Goal: Contribute content: Contribute content

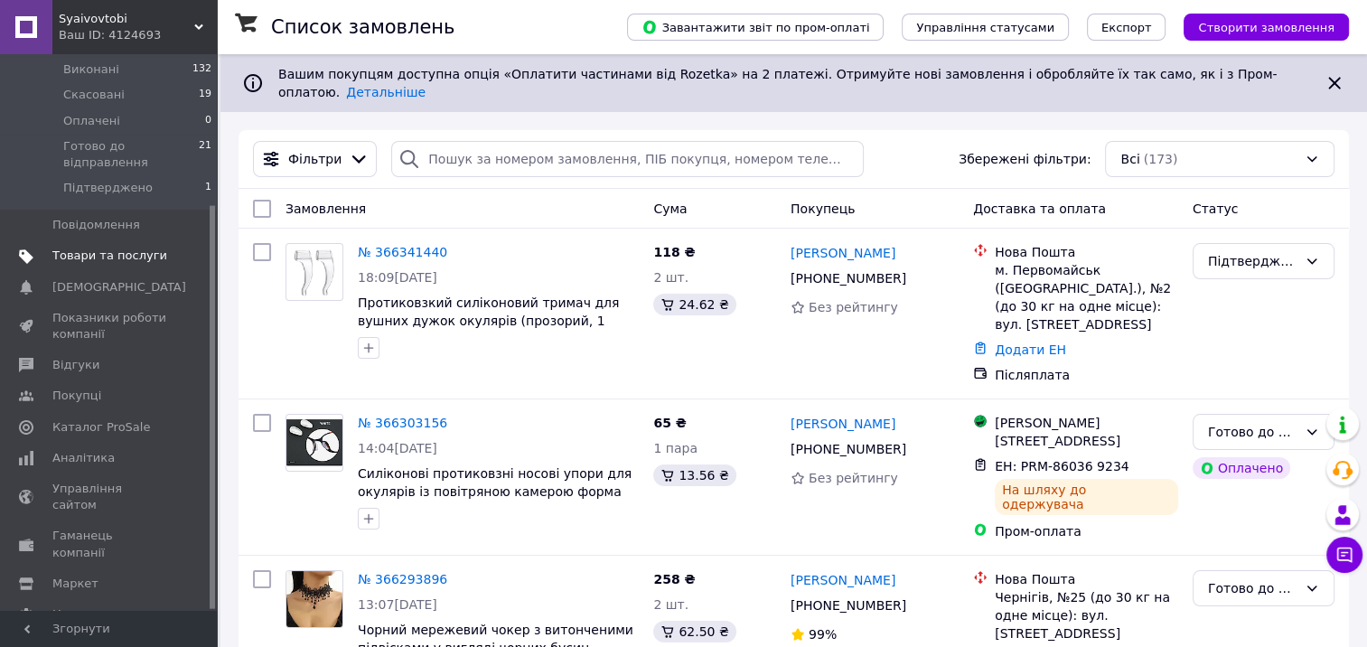
scroll to position [90, 0]
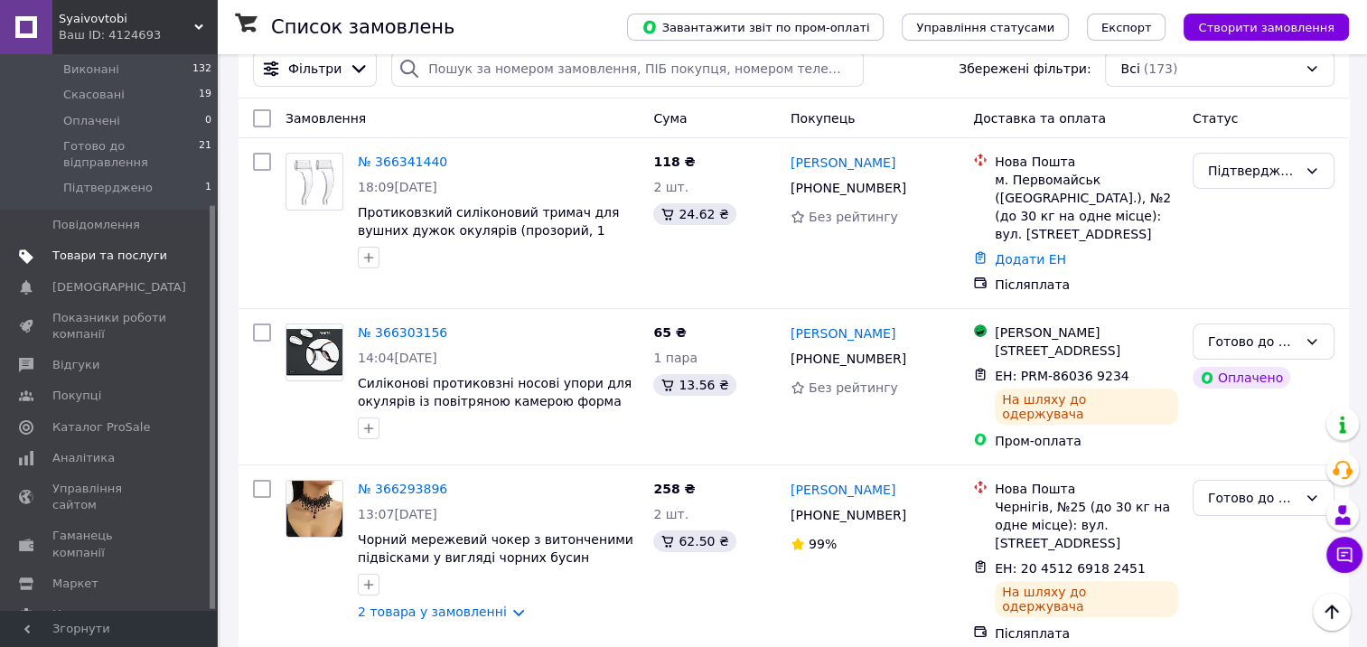
click at [112, 248] on span "Товари та послуги" at bounding box center [109, 256] width 115 height 16
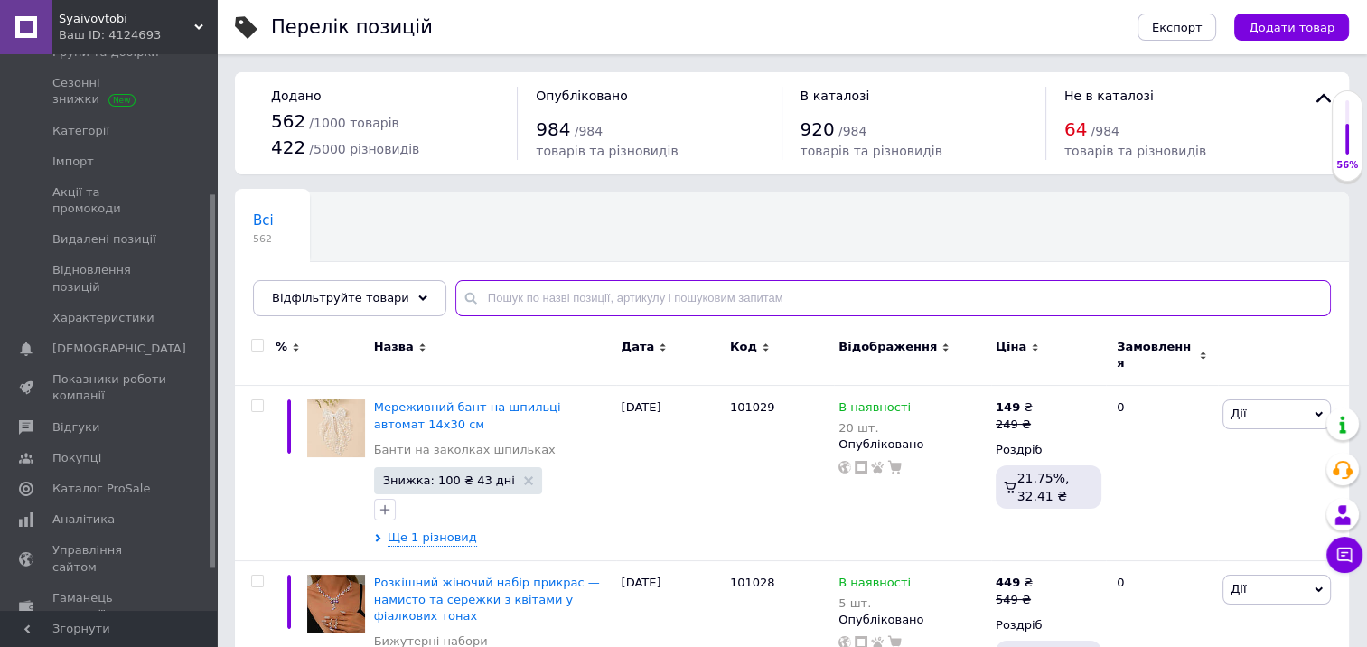
click at [491, 297] on input "text" at bounding box center [894, 298] width 876 height 36
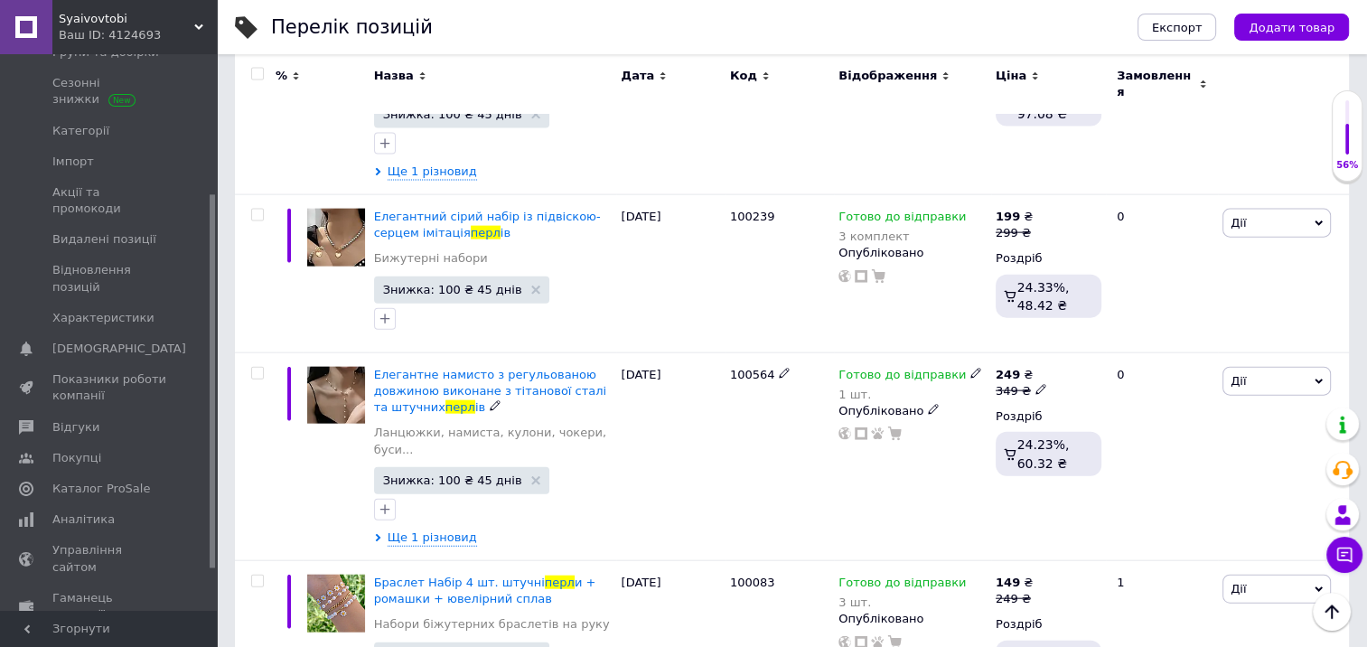
scroll to position [4050, 0]
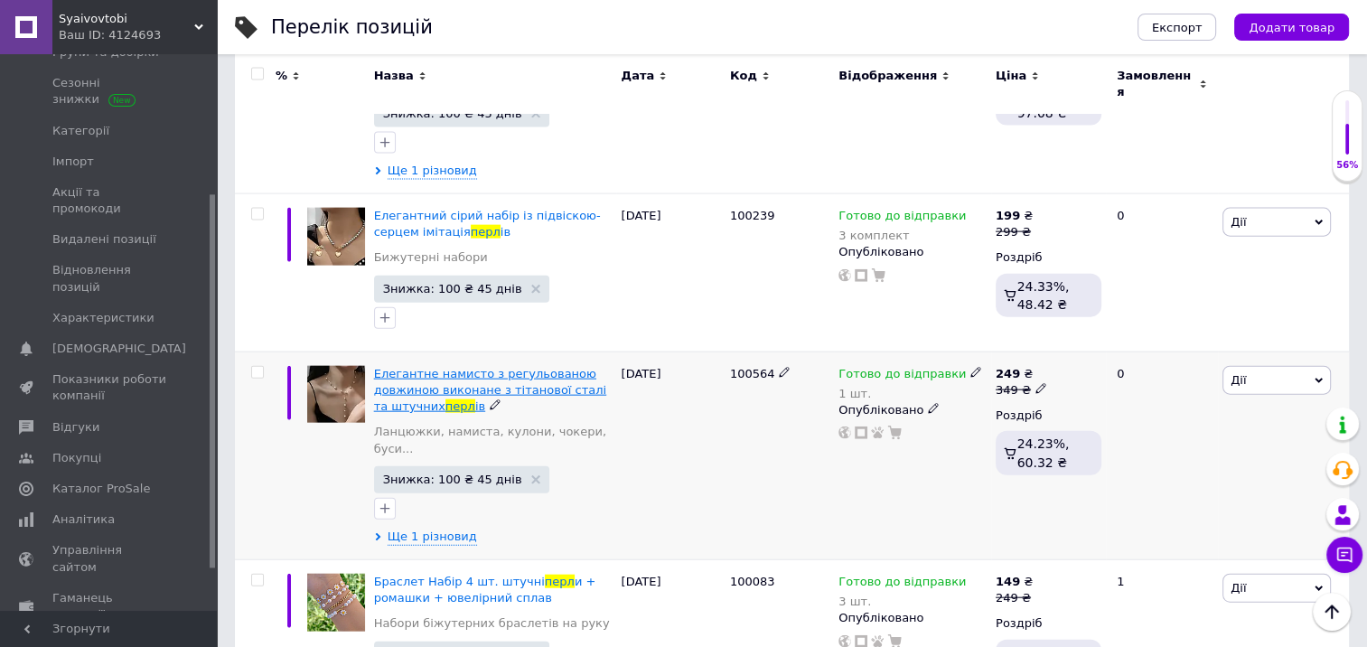
type input "перл"
click at [409, 367] on span "Елегантне намисто з регульованою довжиною виконане з тітанової сталі та штучних" at bounding box center [490, 390] width 233 height 46
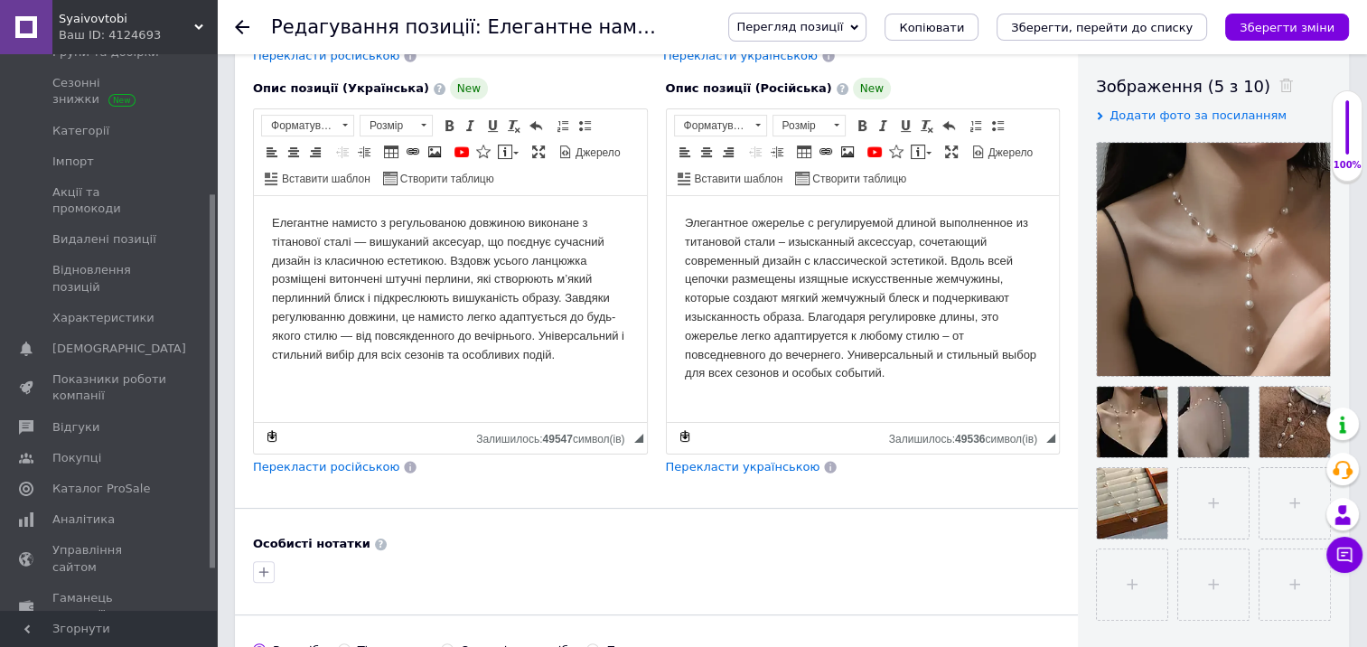
scroll to position [271, 0]
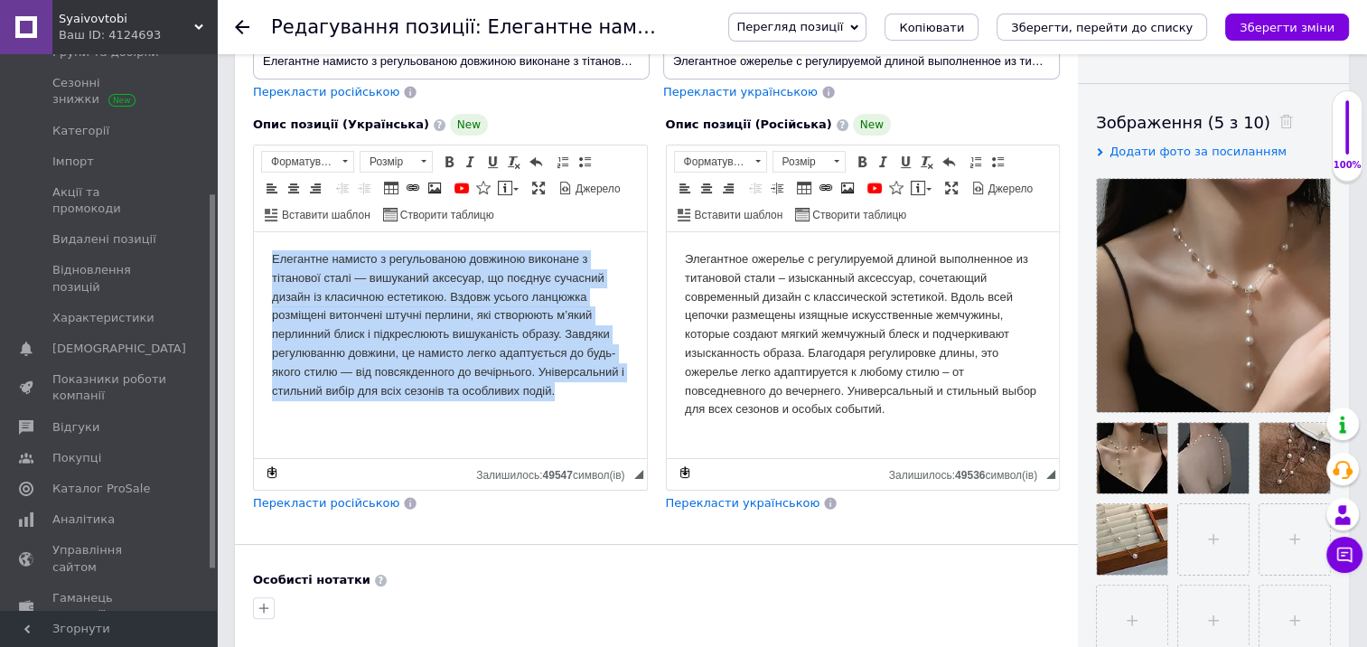
drag, startPoint x: 269, startPoint y: 259, endPoint x: 574, endPoint y: 396, distance: 333.8
click at [574, 396] on html "Елегантне намисто з регульованою довжиною виконане з тітанової сталі — вишукани…" at bounding box center [450, 325] width 393 height 186
copy body "Елегантне намисто з регульованою довжиною виконане з тітанової сталі — вишукани…"
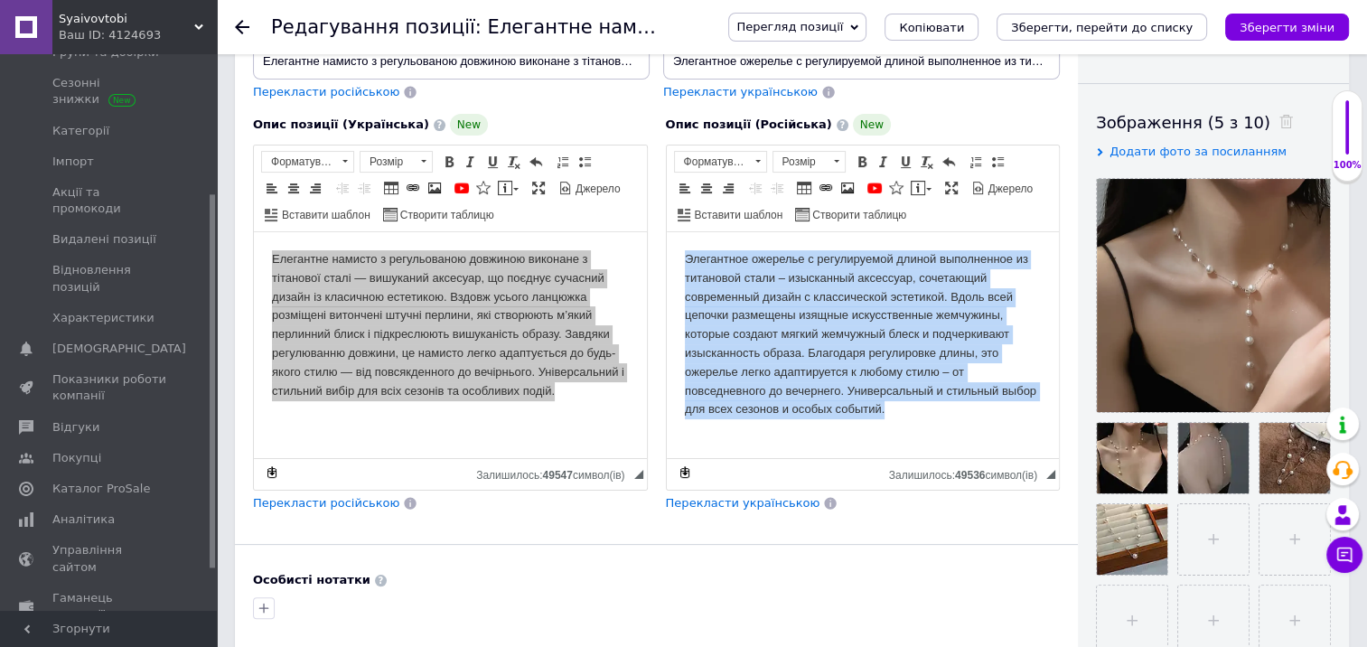
drag, startPoint x: 686, startPoint y: 254, endPoint x: 885, endPoint y: 421, distance: 259.8
click at [885, 421] on html "Элегантное ожерелье с регулируемой длиной выполненное из титановой стали – изыс…" at bounding box center [862, 334] width 393 height 205
copy body "Элегантное ожерелье с регулируемой длиной выполненное из титановой стали – изыс…"
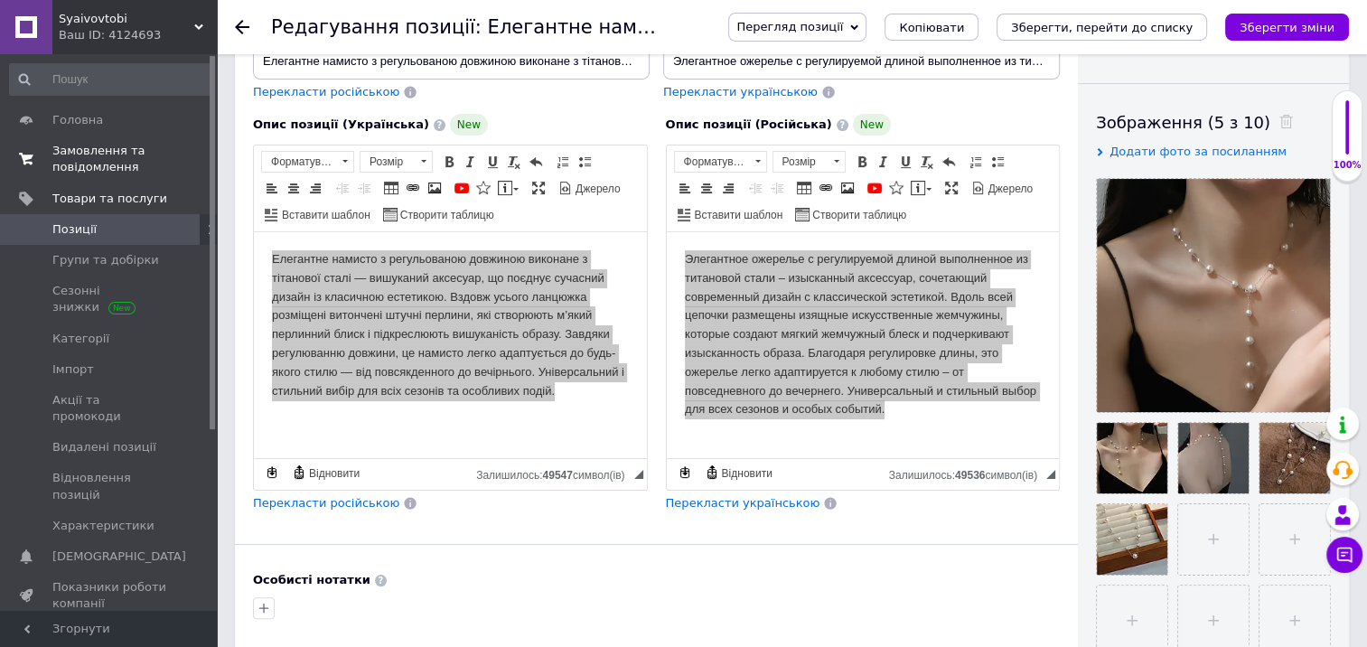
click at [94, 148] on span "Замовлення та повідомлення" at bounding box center [109, 159] width 115 height 33
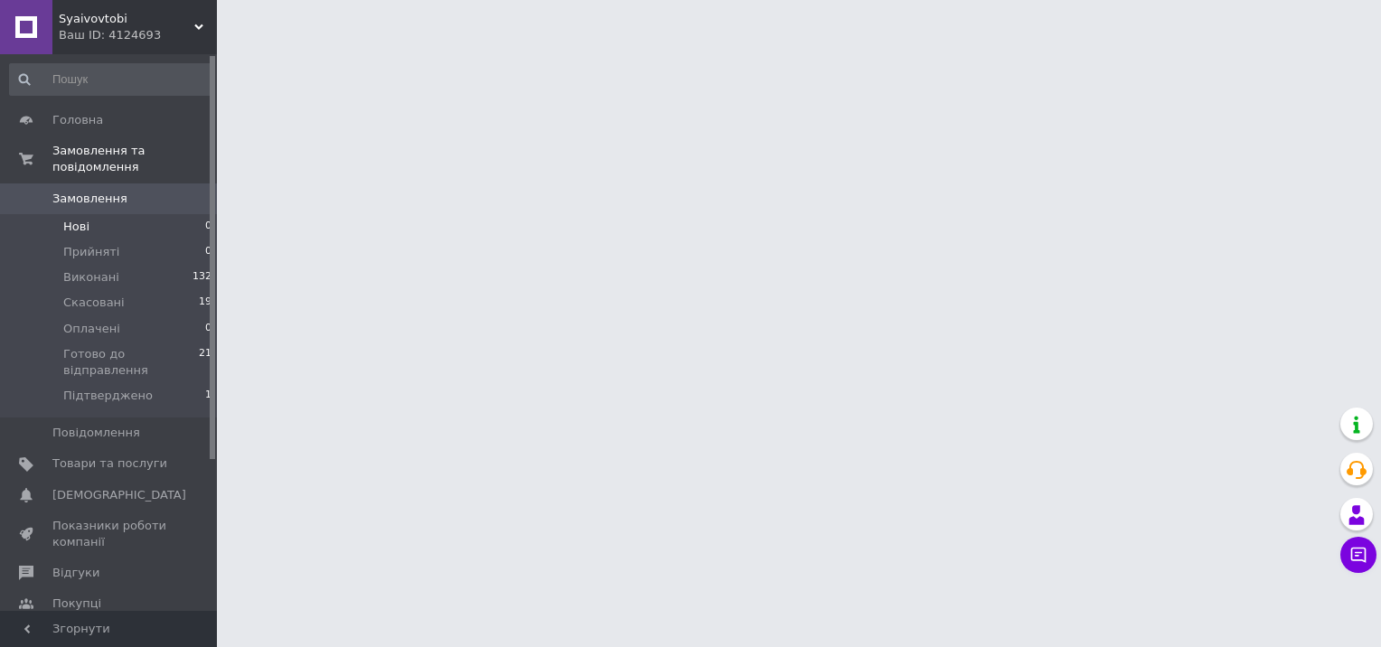
click at [81, 219] on span "Нові" at bounding box center [76, 227] width 26 height 16
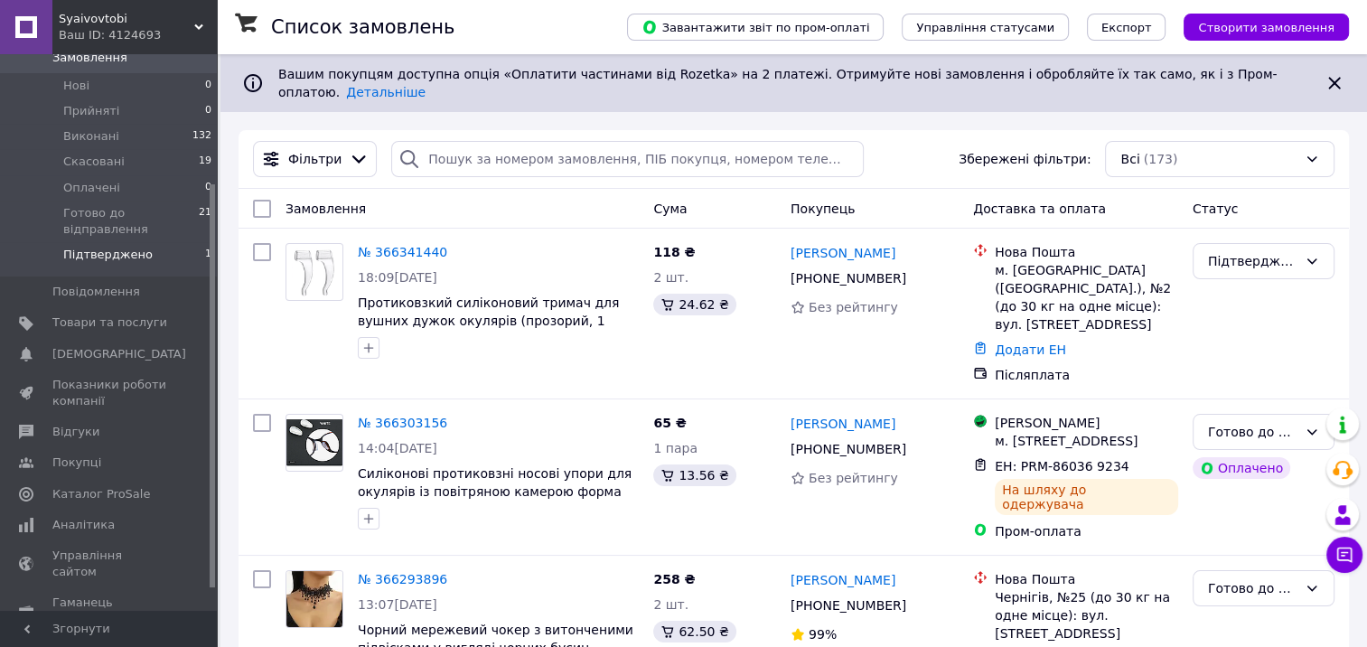
scroll to position [181, 0]
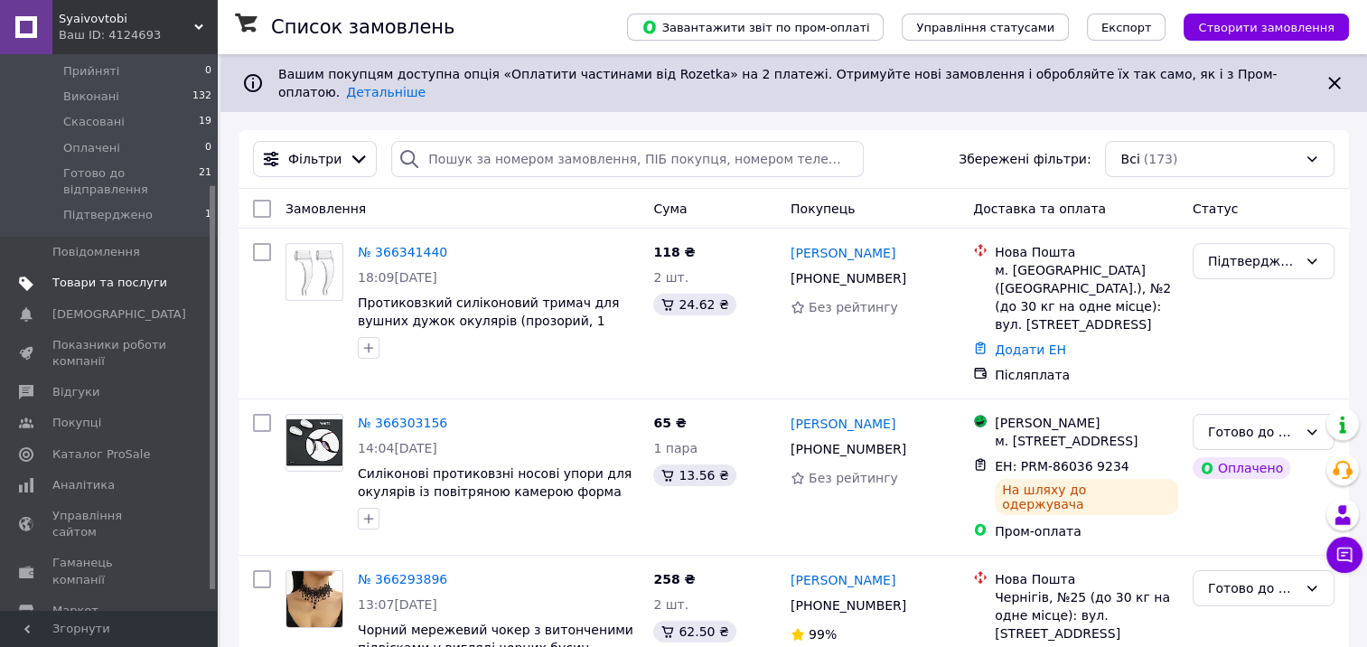
click at [121, 275] on span "Товари та послуги" at bounding box center [109, 283] width 115 height 16
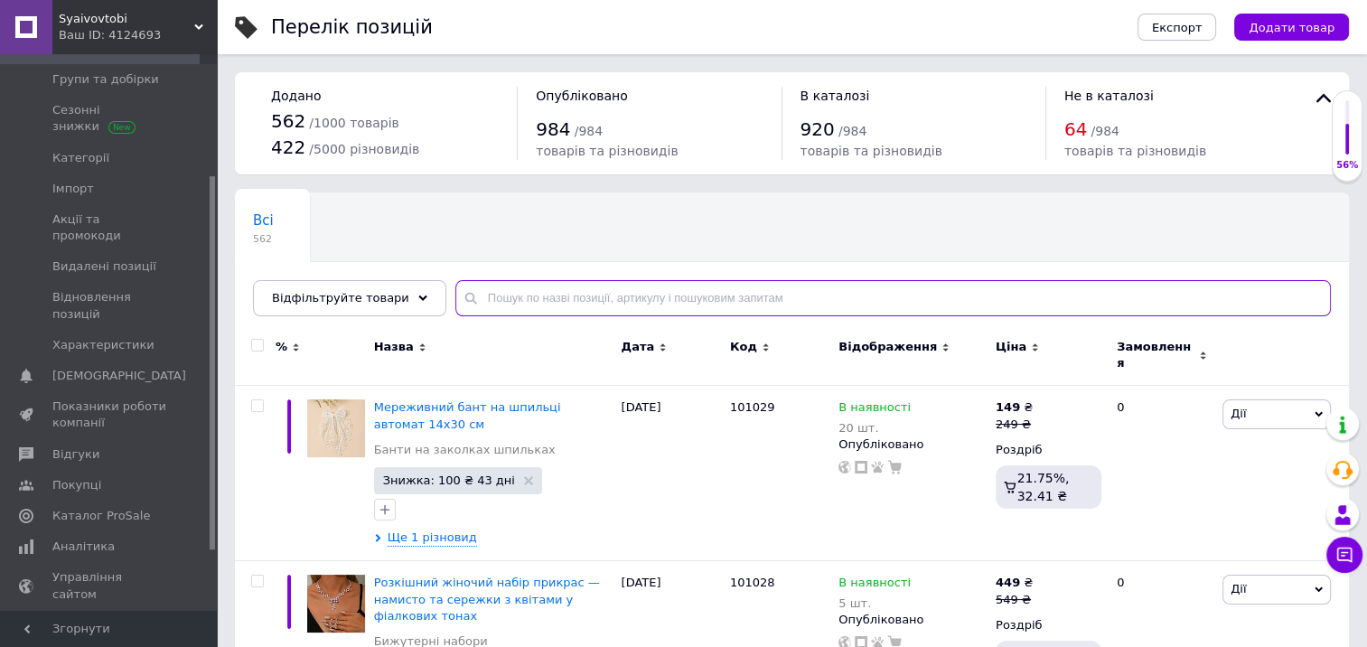
click at [540, 293] on input "text" at bounding box center [894, 298] width 876 height 36
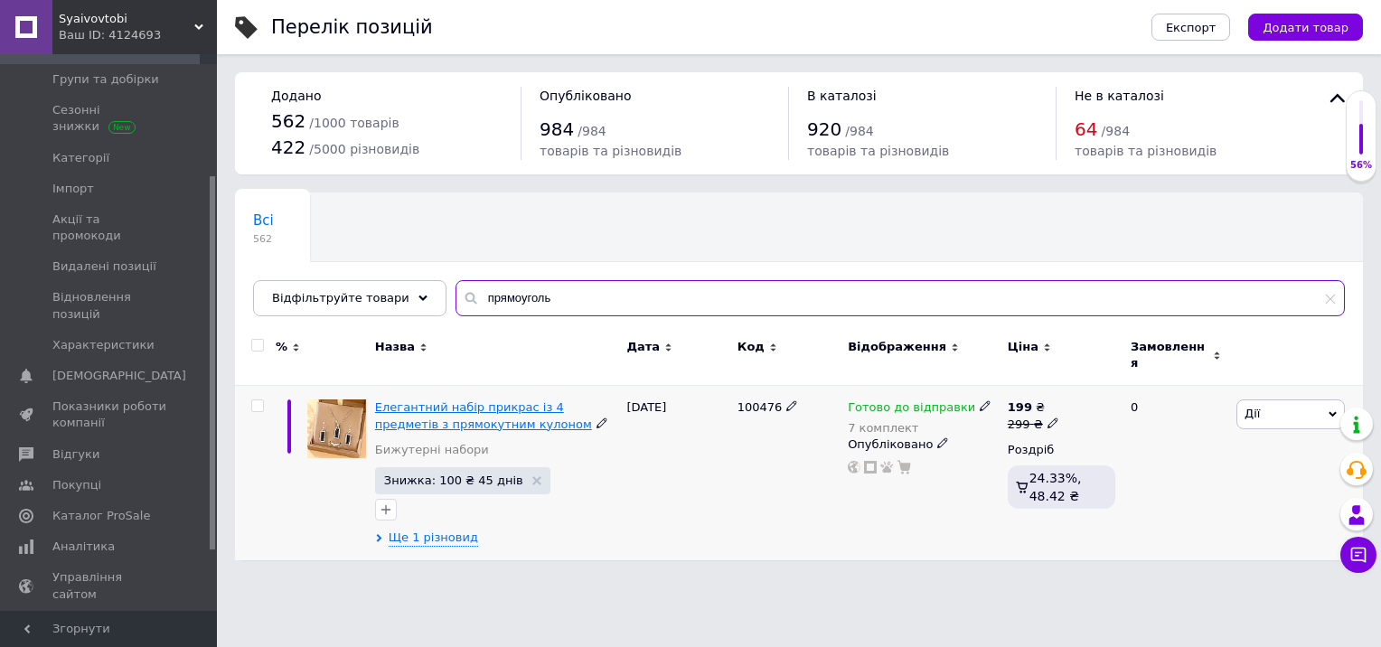
type input "прямоуголь"
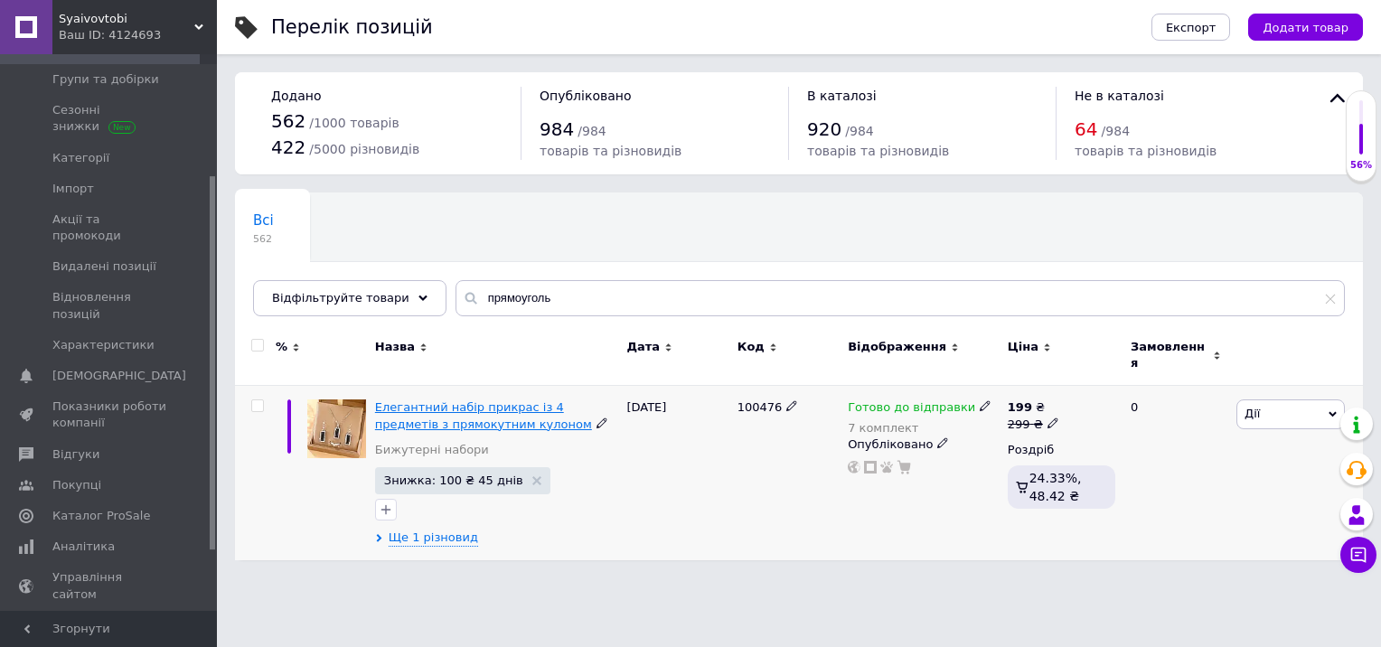
click at [467, 406] on span "Елегантний набір прикрас із 4 предметів з прямокутним кулоном" at bounding box center [483, 415] width 217 height 30
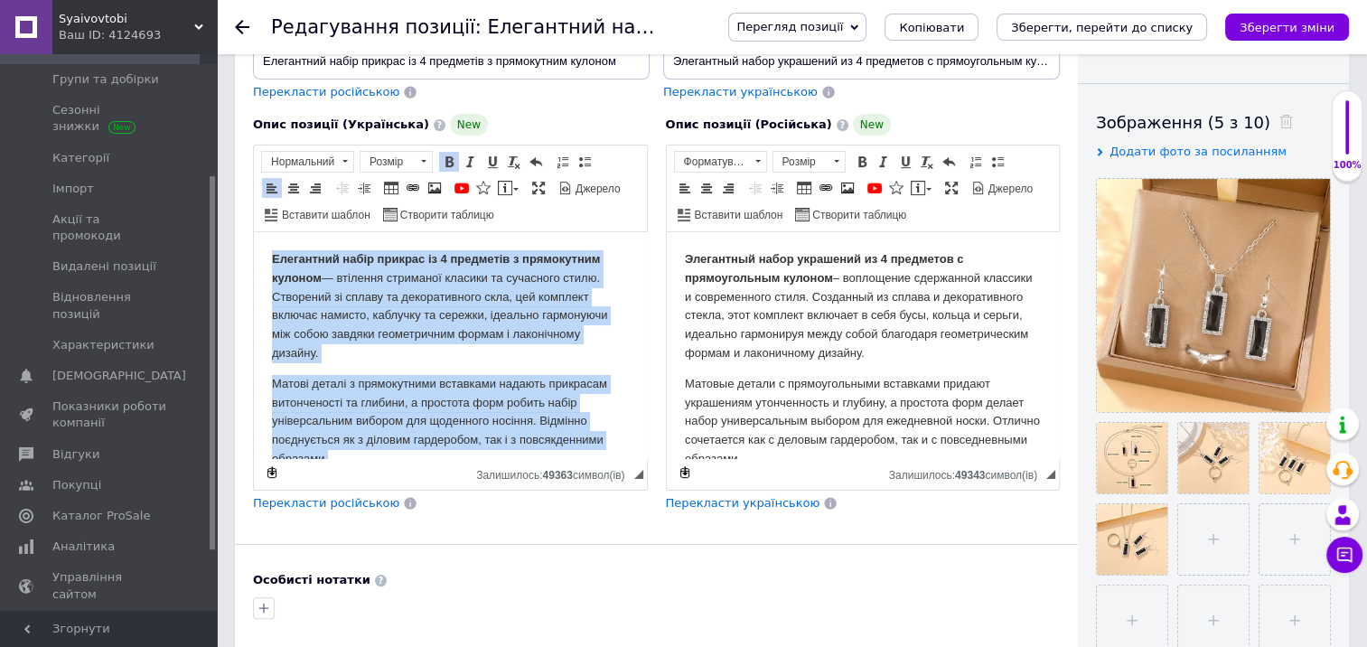
scroll to position [78, 0]
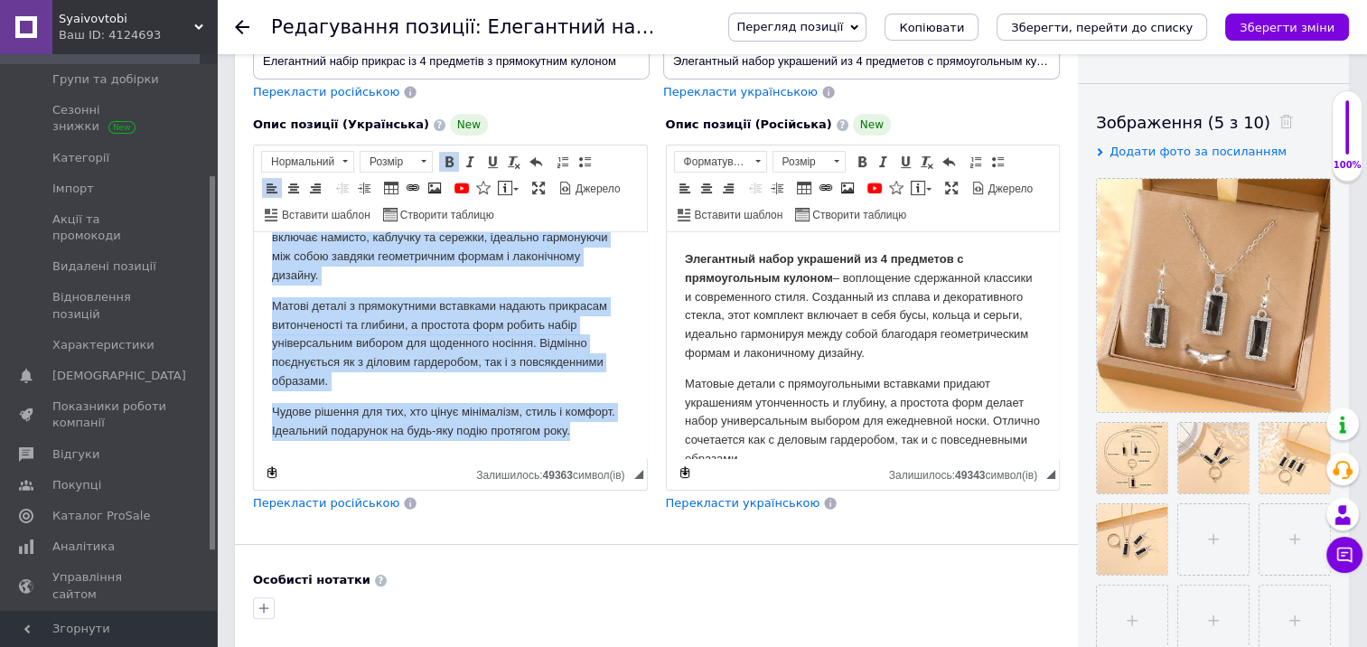
drag, startPoint x: 272, startPoint y: 263, endPoint x: 859, endPoint y: 700, distance: 731.7
click at [605, 458] on html "Елегантний набір прикрас із 4 предметів з прямокутним кулоном — втілення стрима…" at bounding box center [450, 307] width 393 height 304
copy body "Елегантний набір прикрас із 4 предметів з прямокутним кулоном — втілення стрима…"
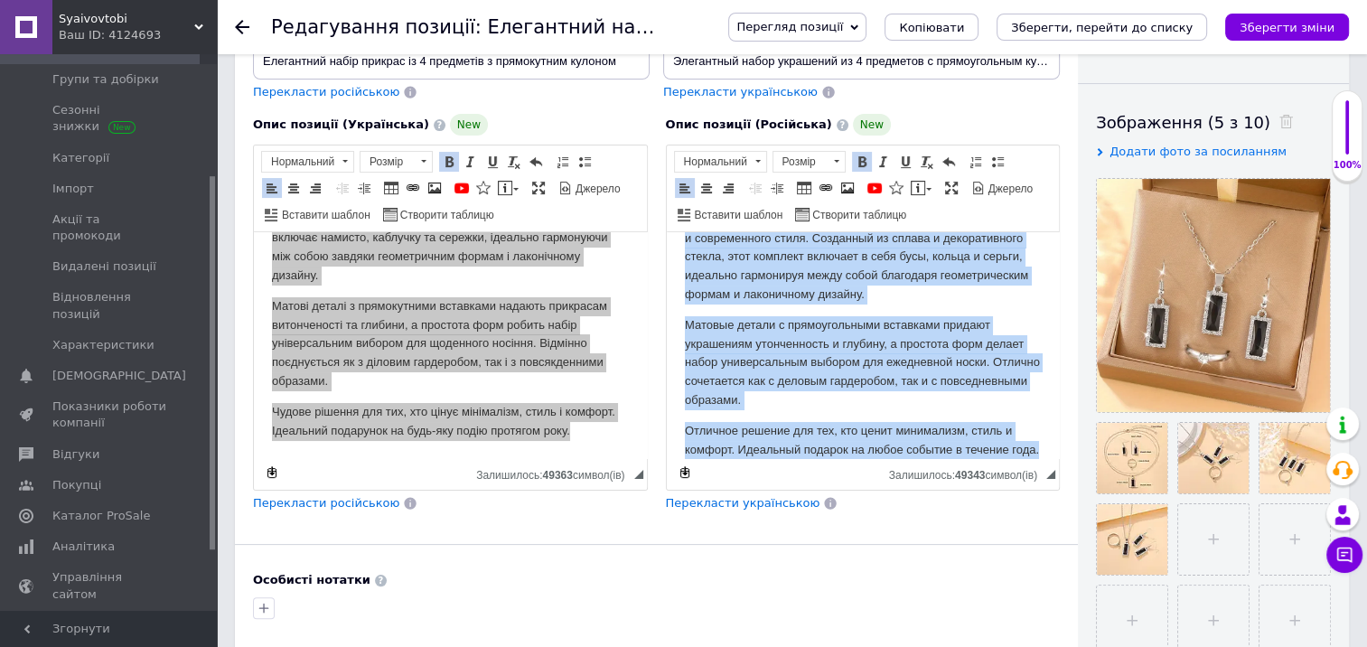
scroll to position [97, 0]
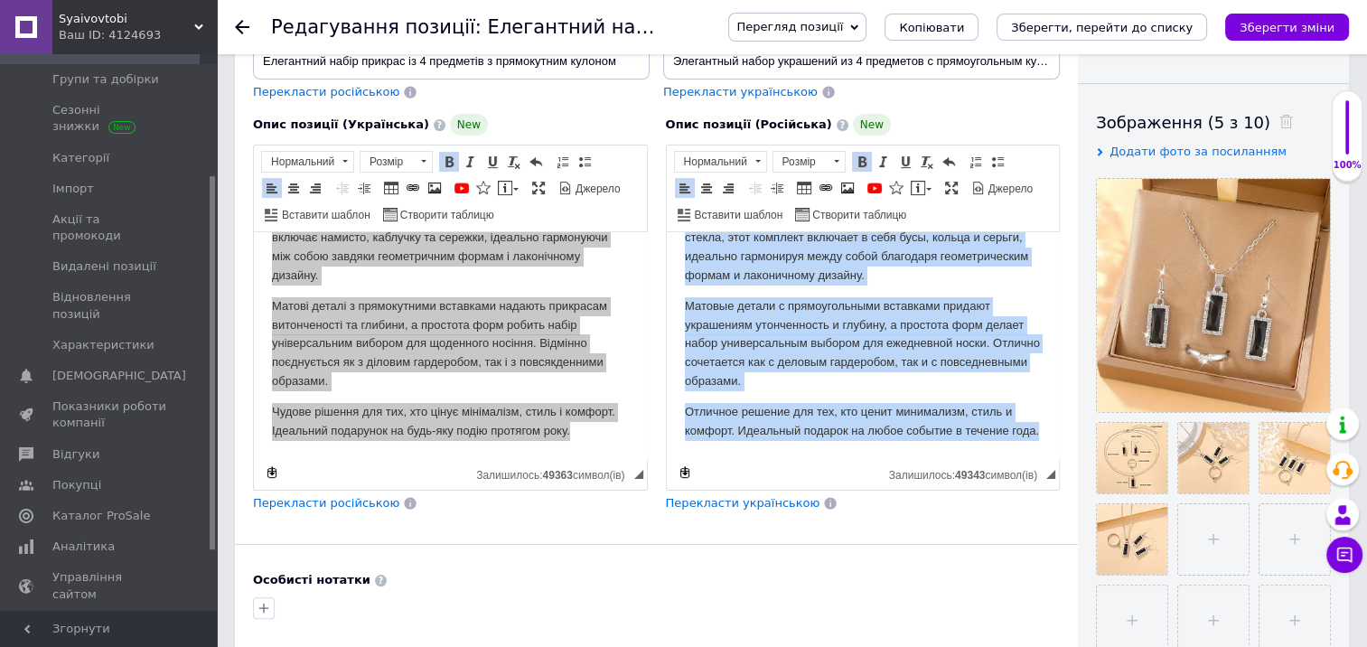
drag, startPoint x: 686, startPoint y: 259, endPoint x: 1619, endPoint y: 707, distance: 1034.5
click at [953, 458] on html "Элегантный набор украшений из 4 предметов с прямоугольным кулоном – воплощение …" at bounding box center [862, 307] width 393 height 304
copy body "Элегантный набор украшений из 4 предметов с прямоугольным кулоном – воплощение …"
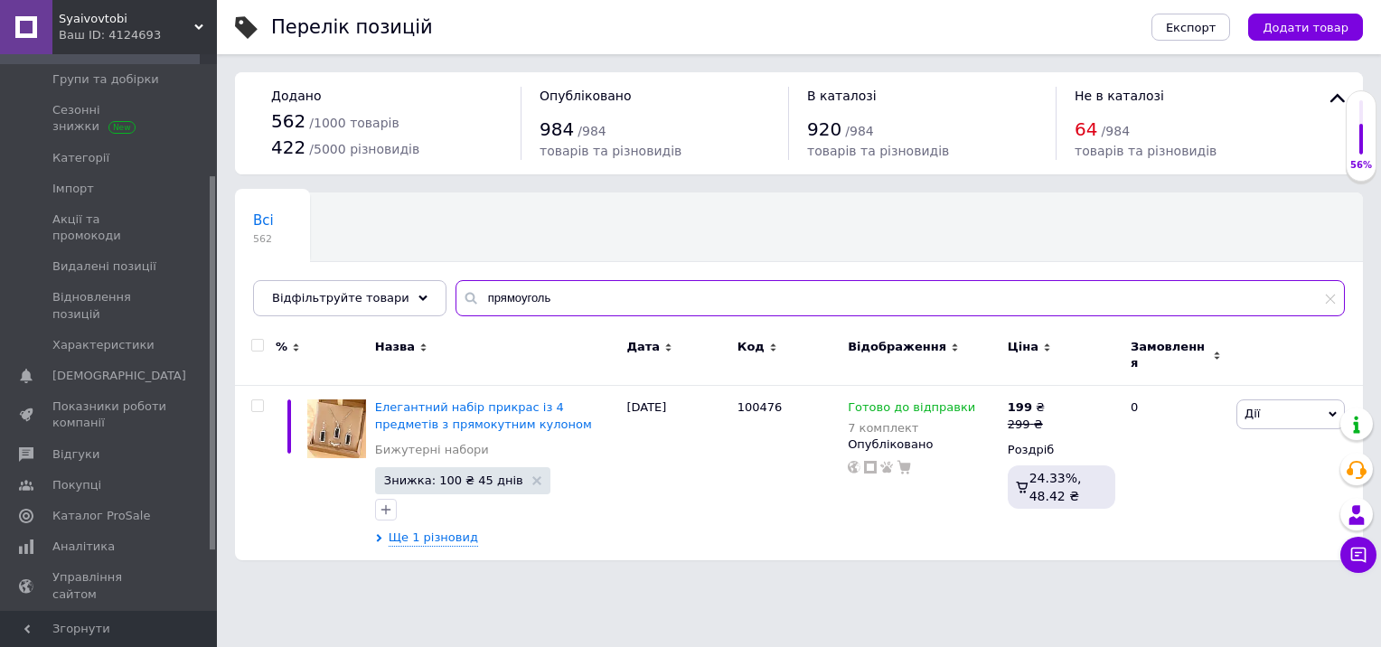
drag, startPoint x: 533, startPoint y: 302, endPoint x: 452, endPoint y: 301, distance: 81.3
click at [456, 301] on div "прямоуголь" at bounding box center [900, 298] width 889 height 36
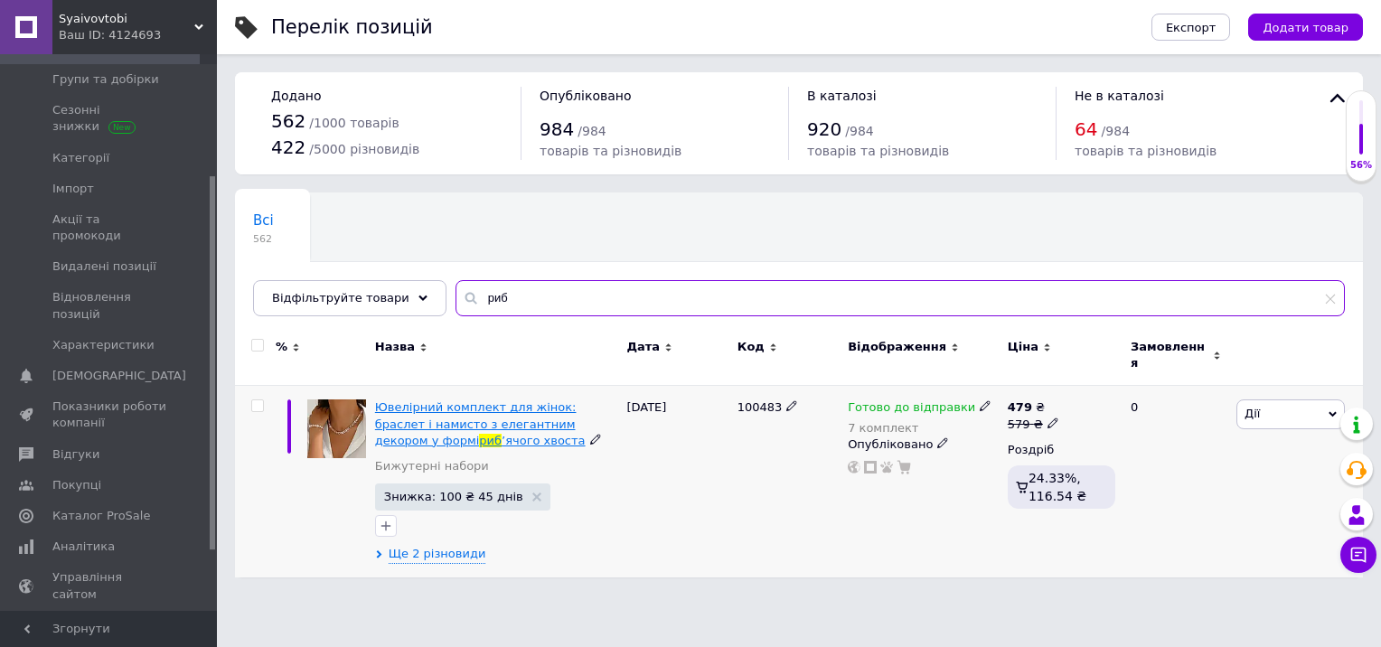
type input "риб"
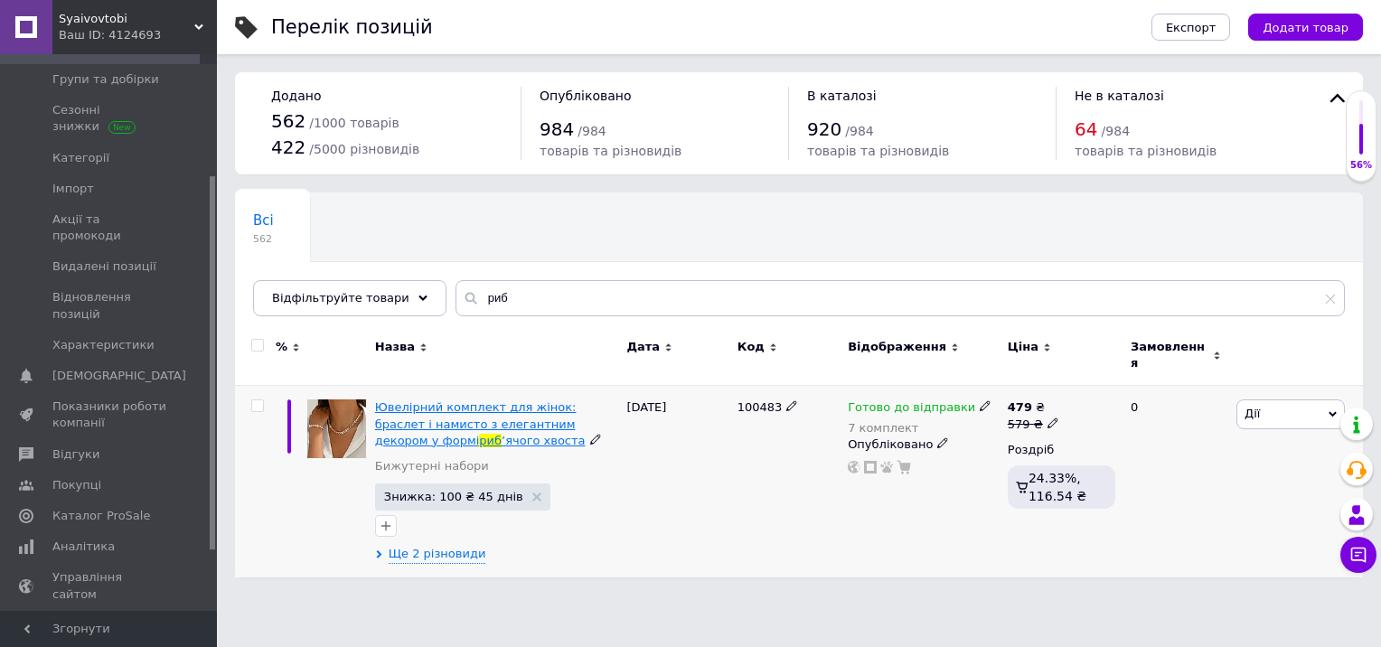
click at [469, 408] on span "Ювелірний комплект для жінок: браслет і намисто з елегантним декором у формі" at bounding box center [476, 423] width 202 height 46
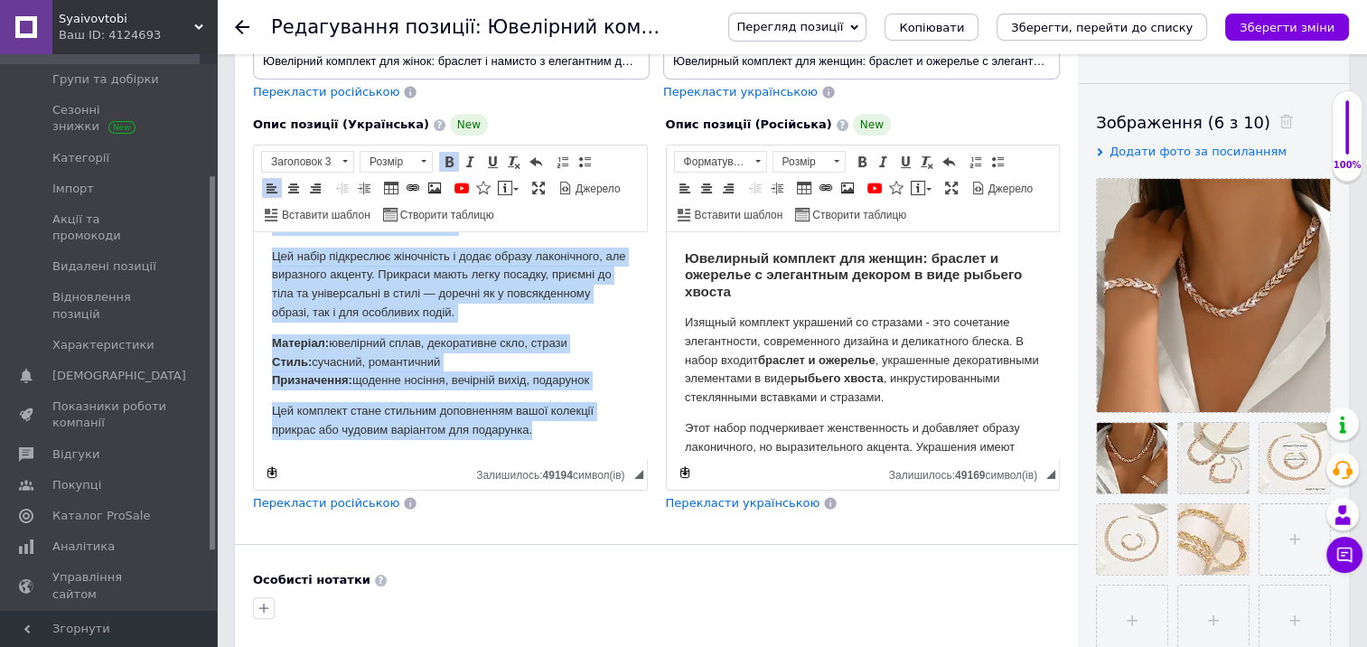
scroll to position [171, 0]
drag, startPoint x: 271, startPoint y: 258, endPoint x: 599, endPoint y: 453, distance: 381.8
click at [599, 453] on html "Ювелірний комплект для жінок: браслет і намисто з елегантним декором у формі ри…" at bounding box center [450, 267] width 393 height 381
copy body "Ювелірний комплект для жінок: браслет і намисто з елегантним декором у формі ри…"
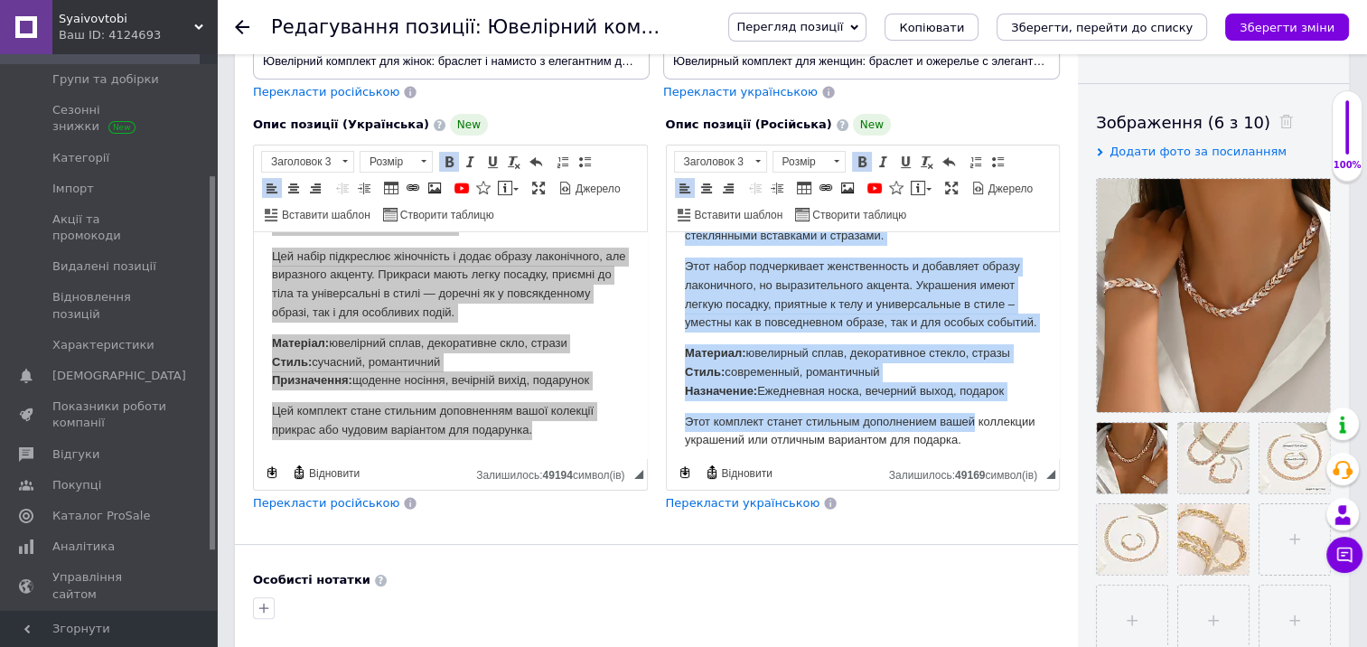
scroll to position [190, 0]
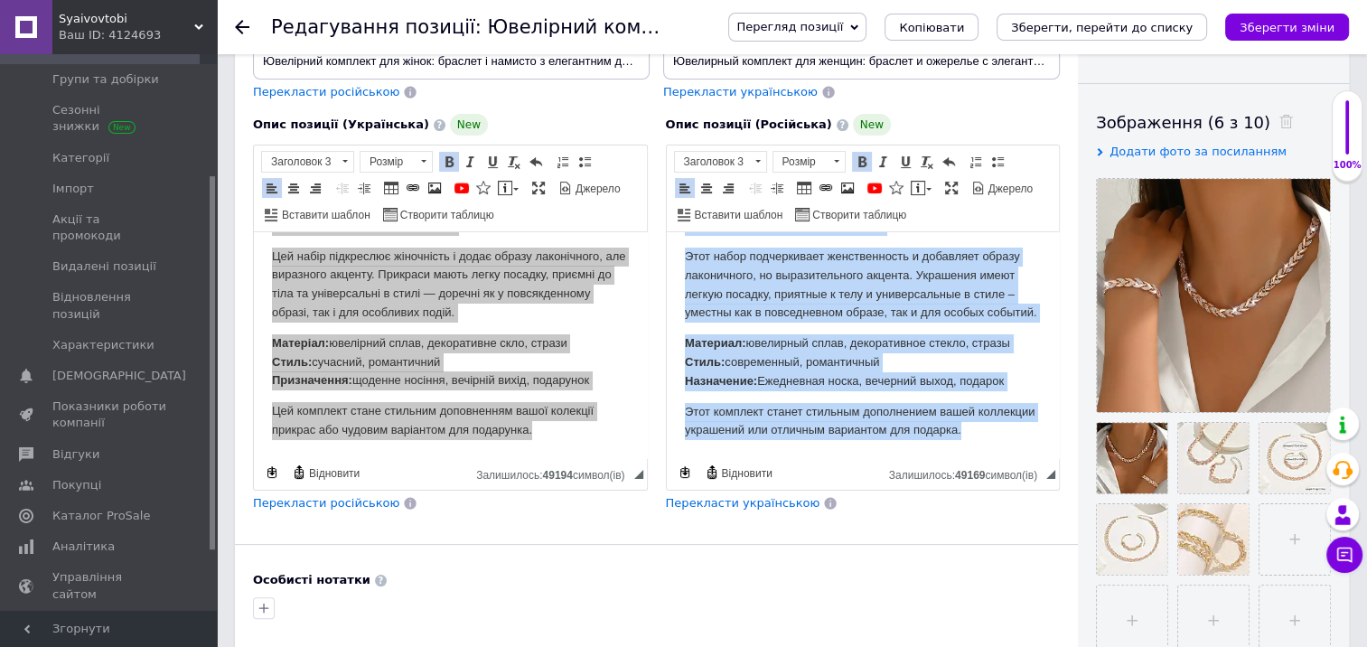
drag, startPoint x: 685, startPoint y: 256, endPoint x: 1692, endPoint y: 710, distance: 1104.4
click at [1026, 458] on html "Ювелирный комплект для женщин: браслет и ожерелье с элегантным декором в виде р…" at bounding box center [862, 260] width 393 height 398
copy body "Ювелирный комплект для женщин: браслет и ожерелье с элегантным декором в виде р…"
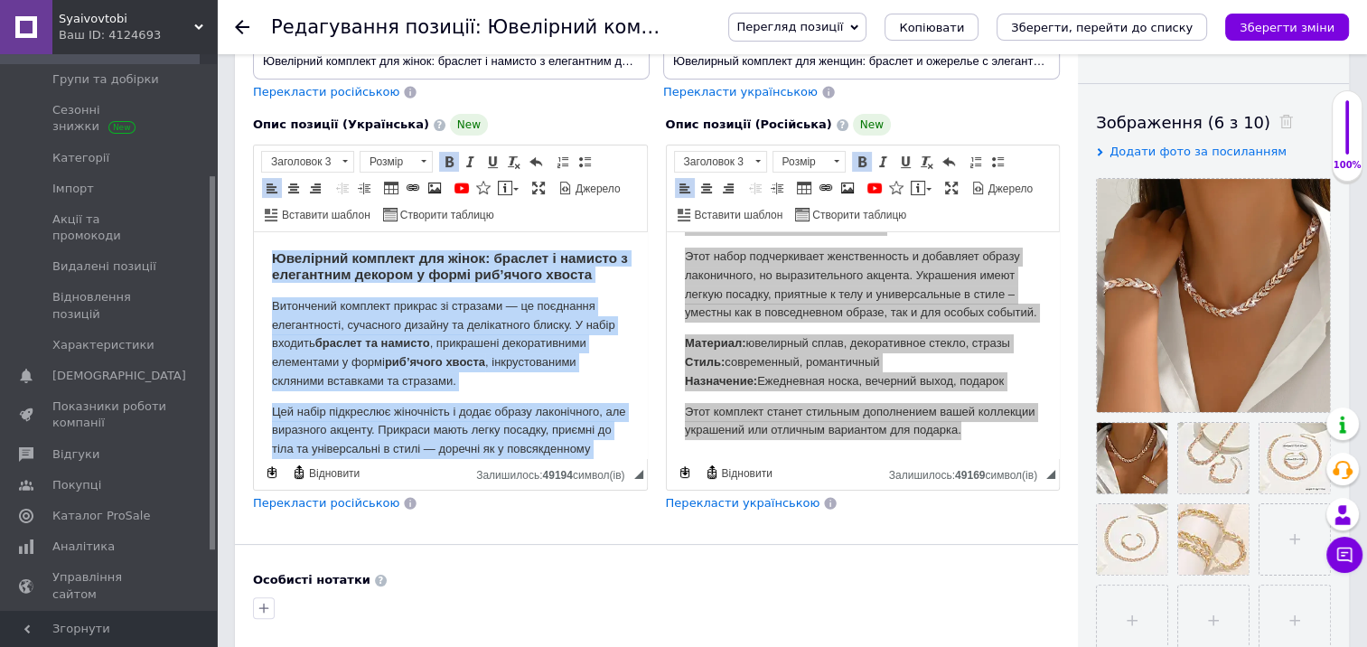
scroll to position [18, 0]
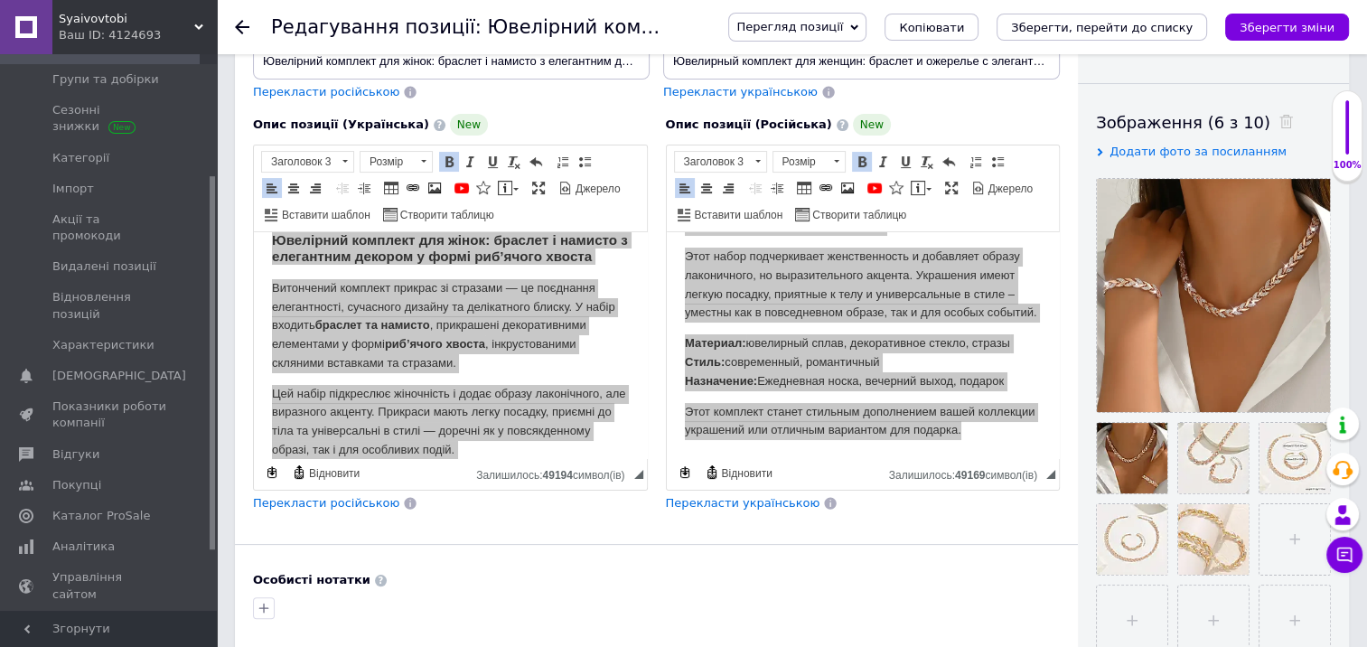
click at [548, 518] on div "Основна інформація При збереженні товару порожні поля перекладуться автоматично…" at bounding box center [656, 352] width 843 height 1103
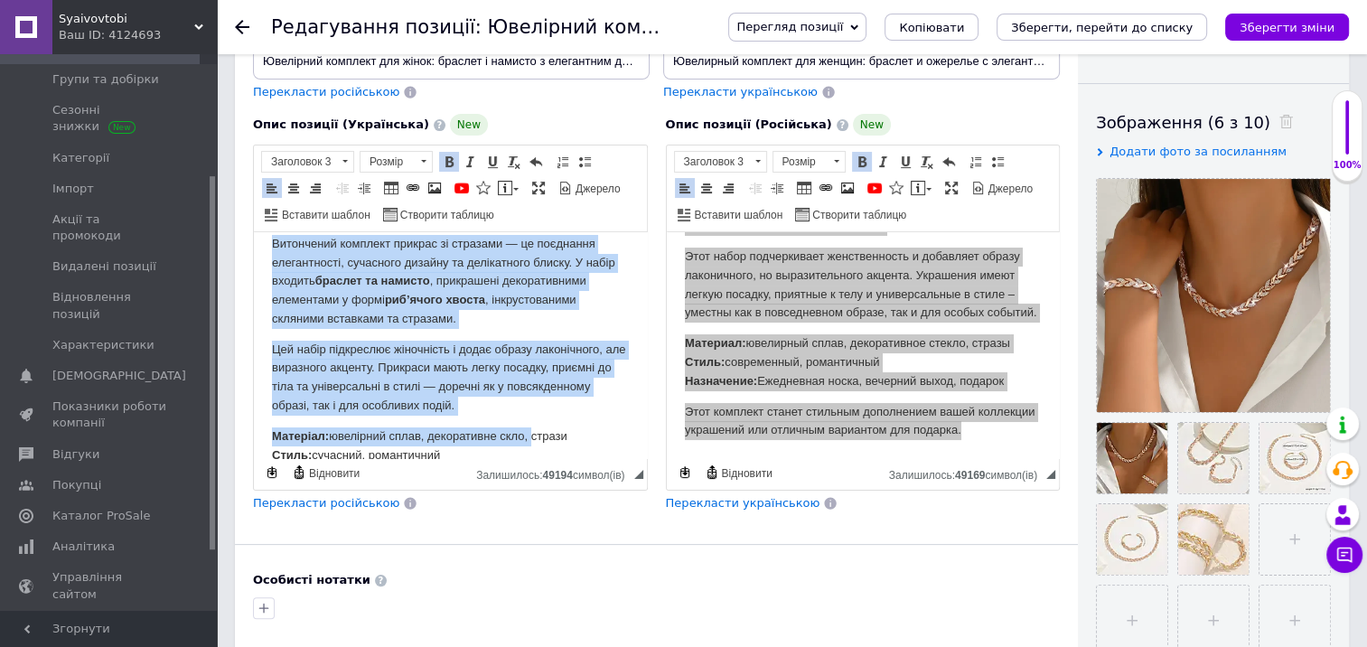
scroll to position [171, 0]
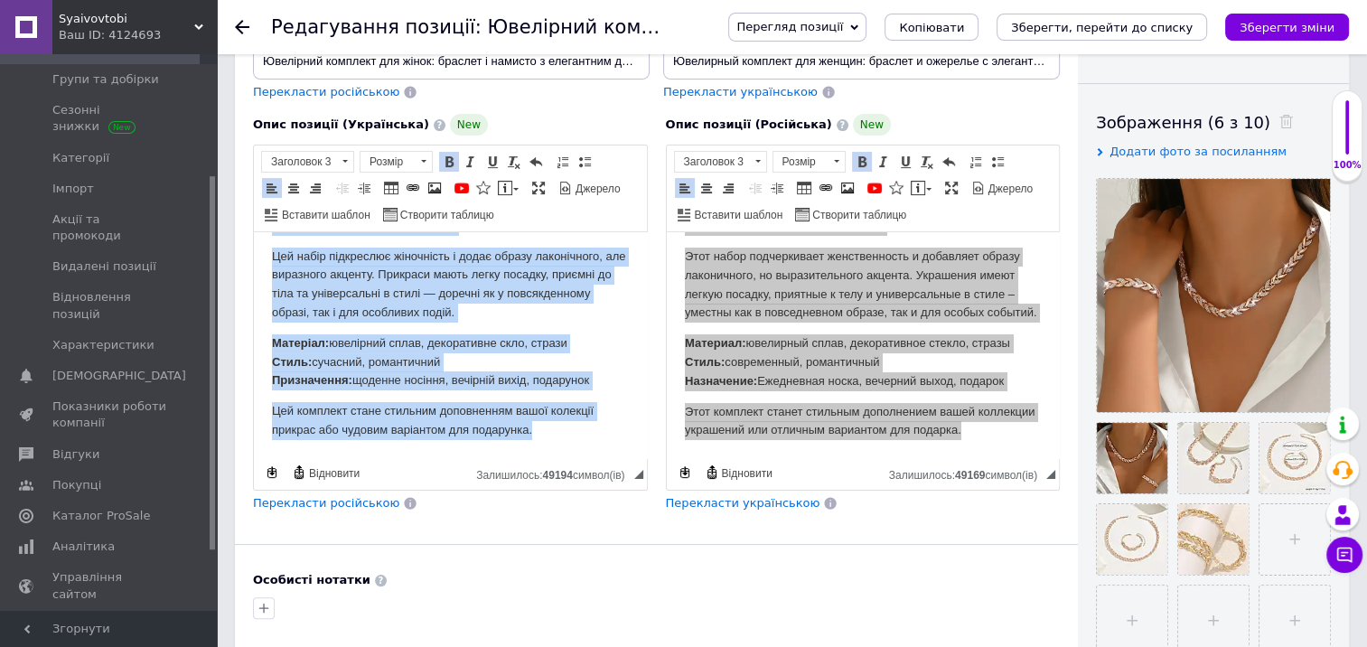
drag, startPoint x: 269, startPoint y: 255, endPoint x: 537, endPoint y: 471, distance: 343.9
click at [537, 458] on html "Ювелірний комплект для жінок: браслет і намисто з елегантним декором у формі ри…" at bounding box center [450, 267] width 393 height 381
copy body "Ювелірний комплект для жінок: браслет і намисто з елегантним декором у формі ри…"
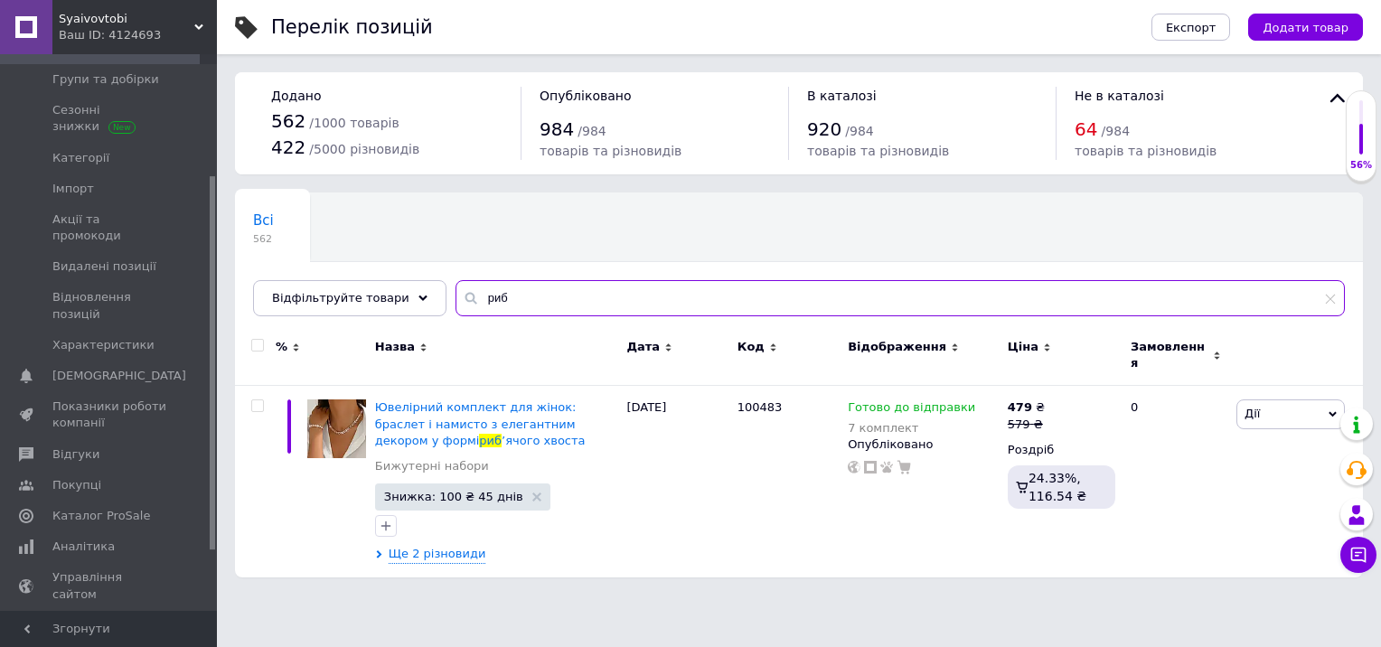
drag, startPoint x: 506, startPoint y: 301, endPoint x: 466, endPoint y: 303, distance: 39.8
click at [466, 303] on input "риб" at bounding box center [900, 298] width 889 height 36
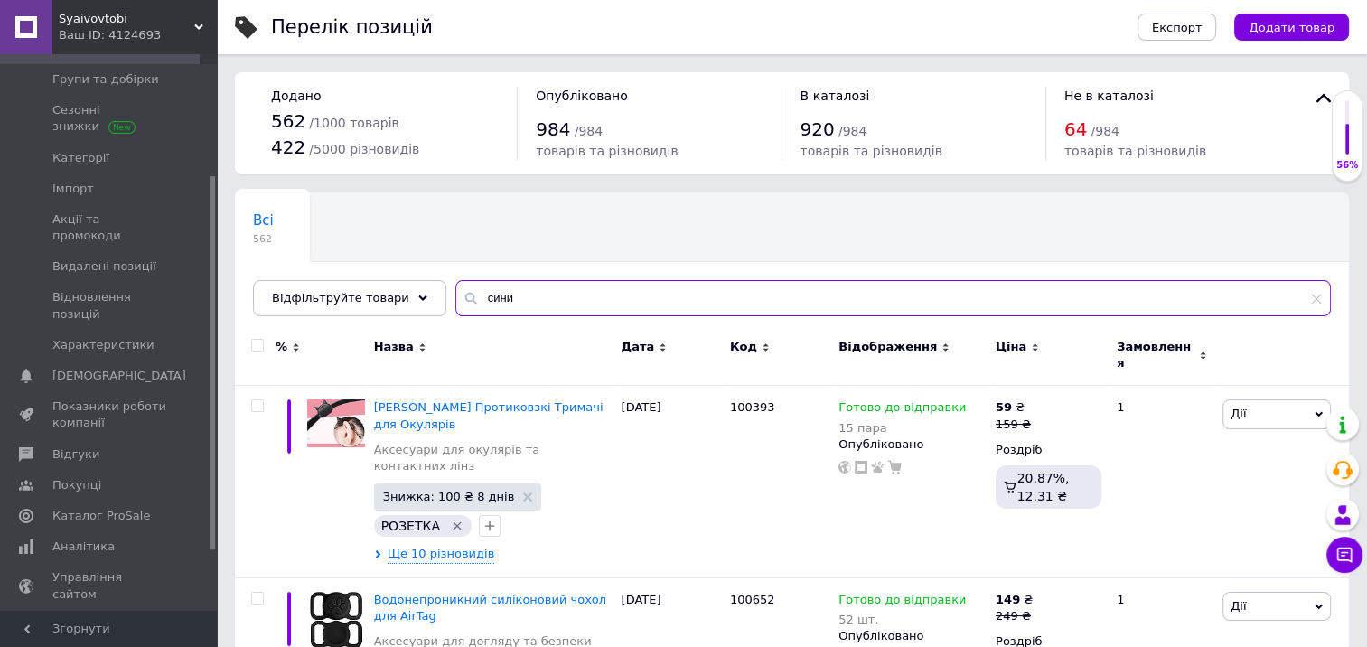
drag, startPoint x: 466, startPoint y: 298, endPoint x: 509, endPoint y: 300, distance: 42.5
click at [509, 300] on input "сини" at bounding box center [894, 298] width 876 height 36
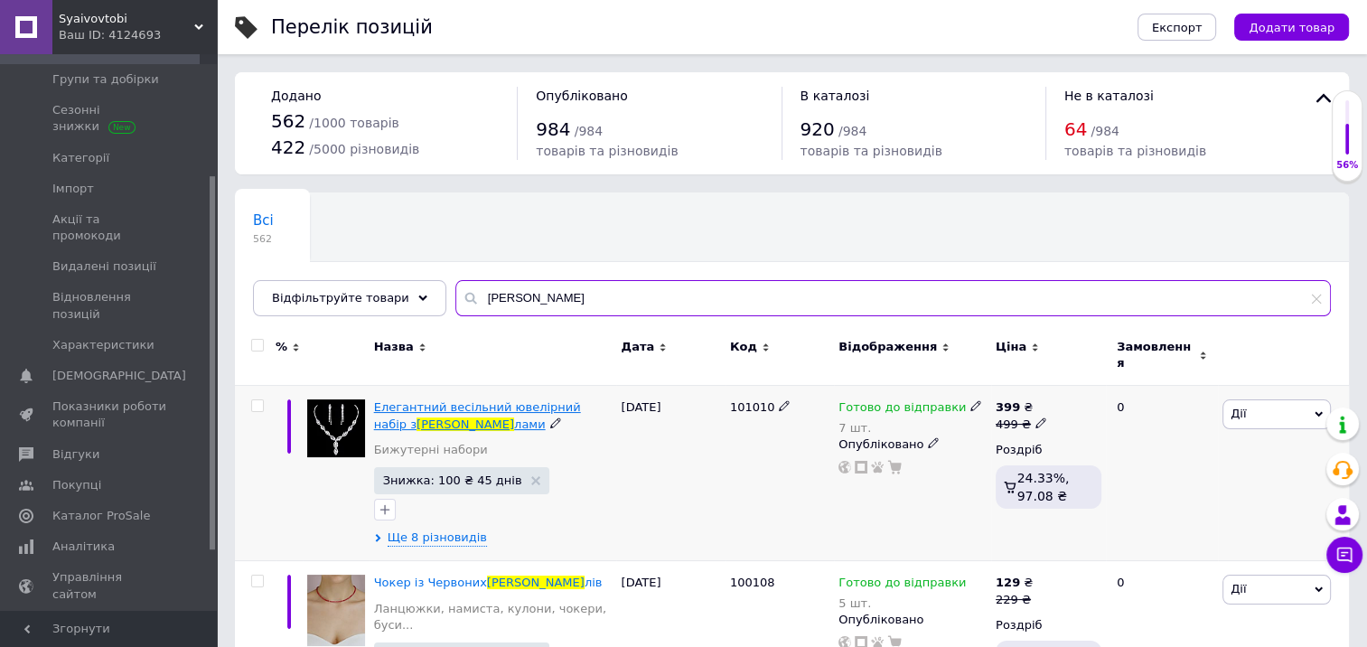
type input "криста"
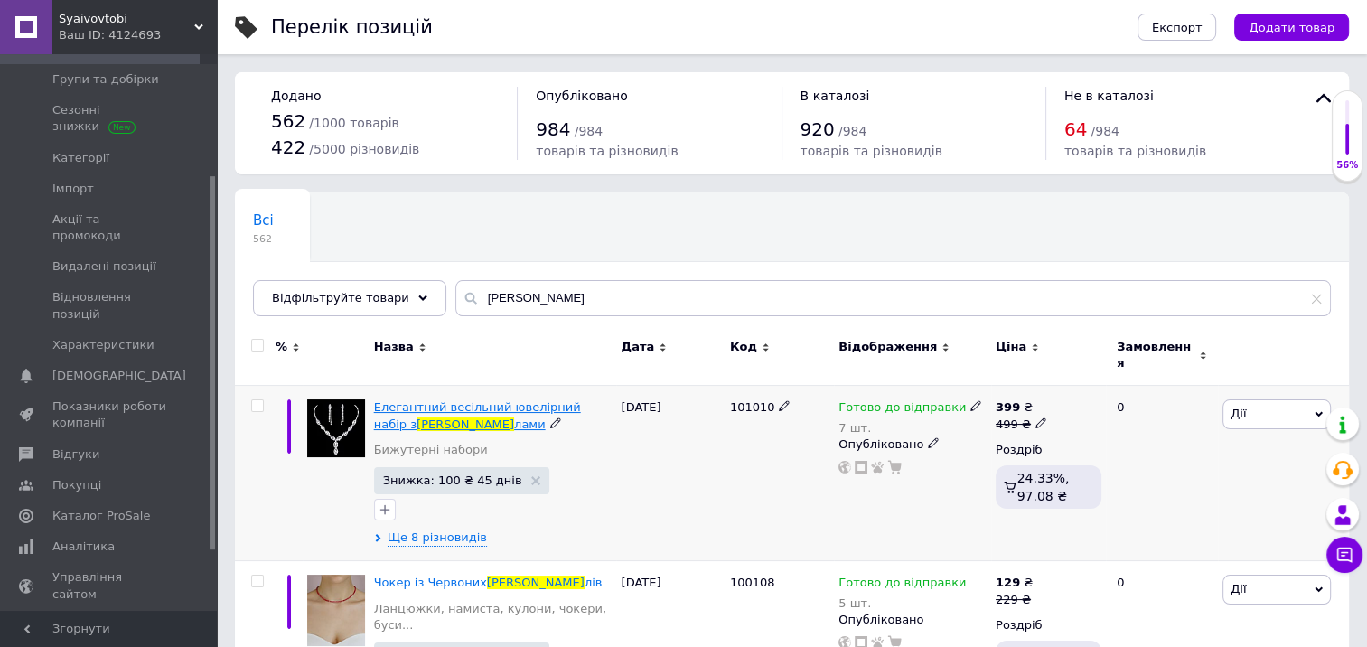
click at [475, 400] on span "Елегантний весільний ювелірний набір з" at bounding box center [477, 415] width 207 height 30
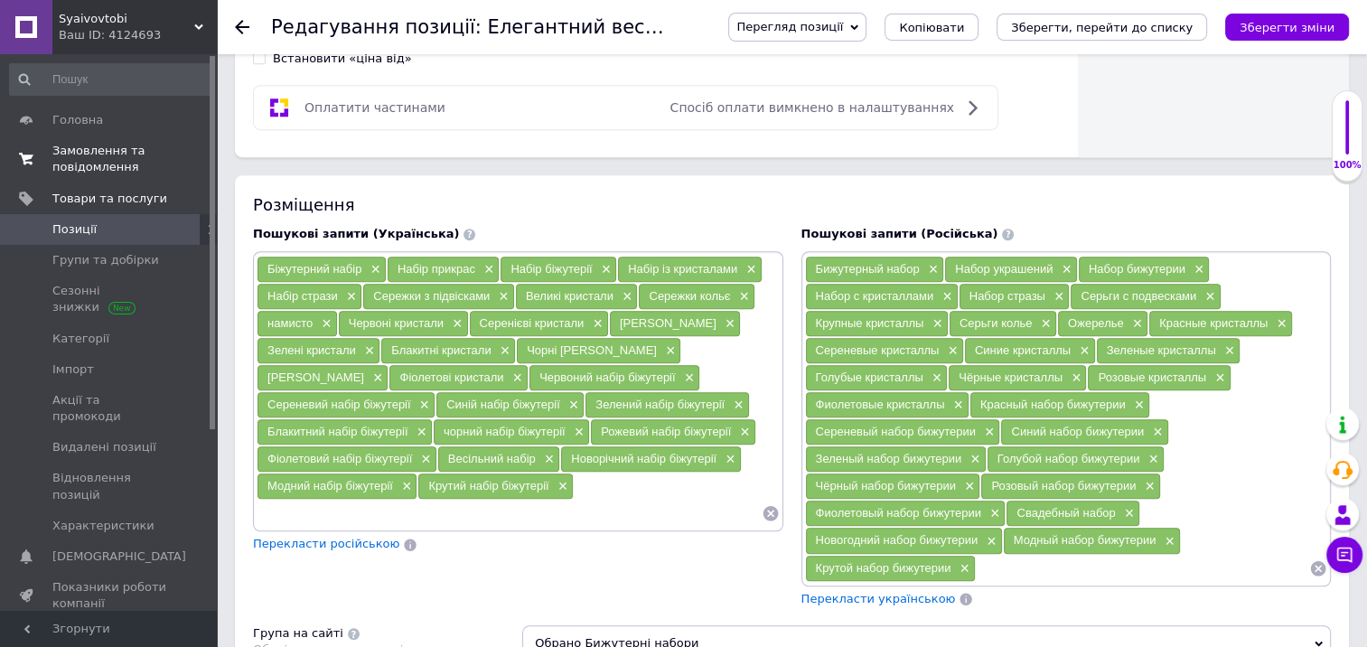
scroll to position [994, 0]
